Goal: Navigation & Orientation: Find specific page/section

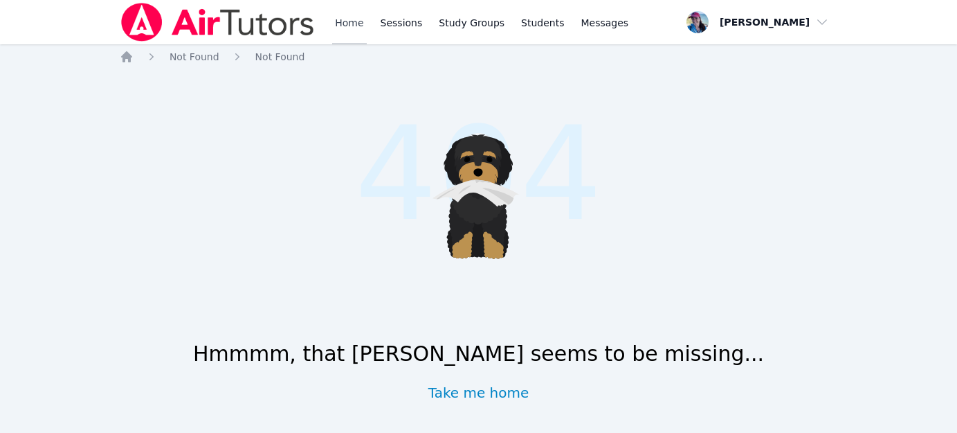
click at [358, 20] on link "Home" at bounding box center [349, 22] width 34 height 44
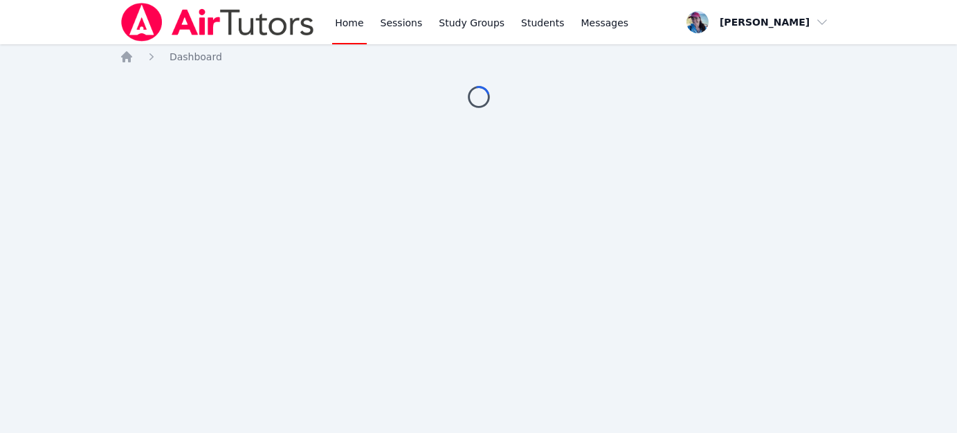
click at [375, 21] on div "Home Sessions Study Groups Students Messages" at bounding box center [481, 22] width 299 height 44
click at [390, 22] on link "Sessions" at bounding box center [402, 22] width 48 height 44
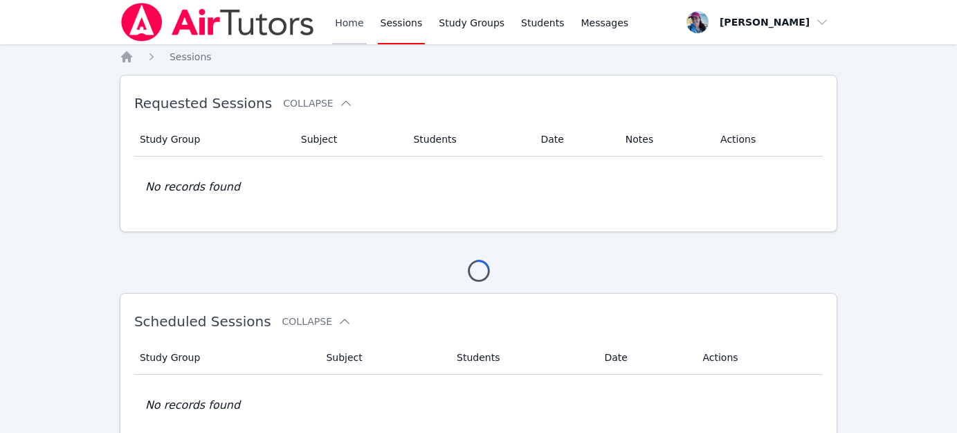
click at [336, 28] on link "Home" at bounding box center [349, 22] width 34 height 44
